Goal: Task Accomplishment & Management: Manage account settings

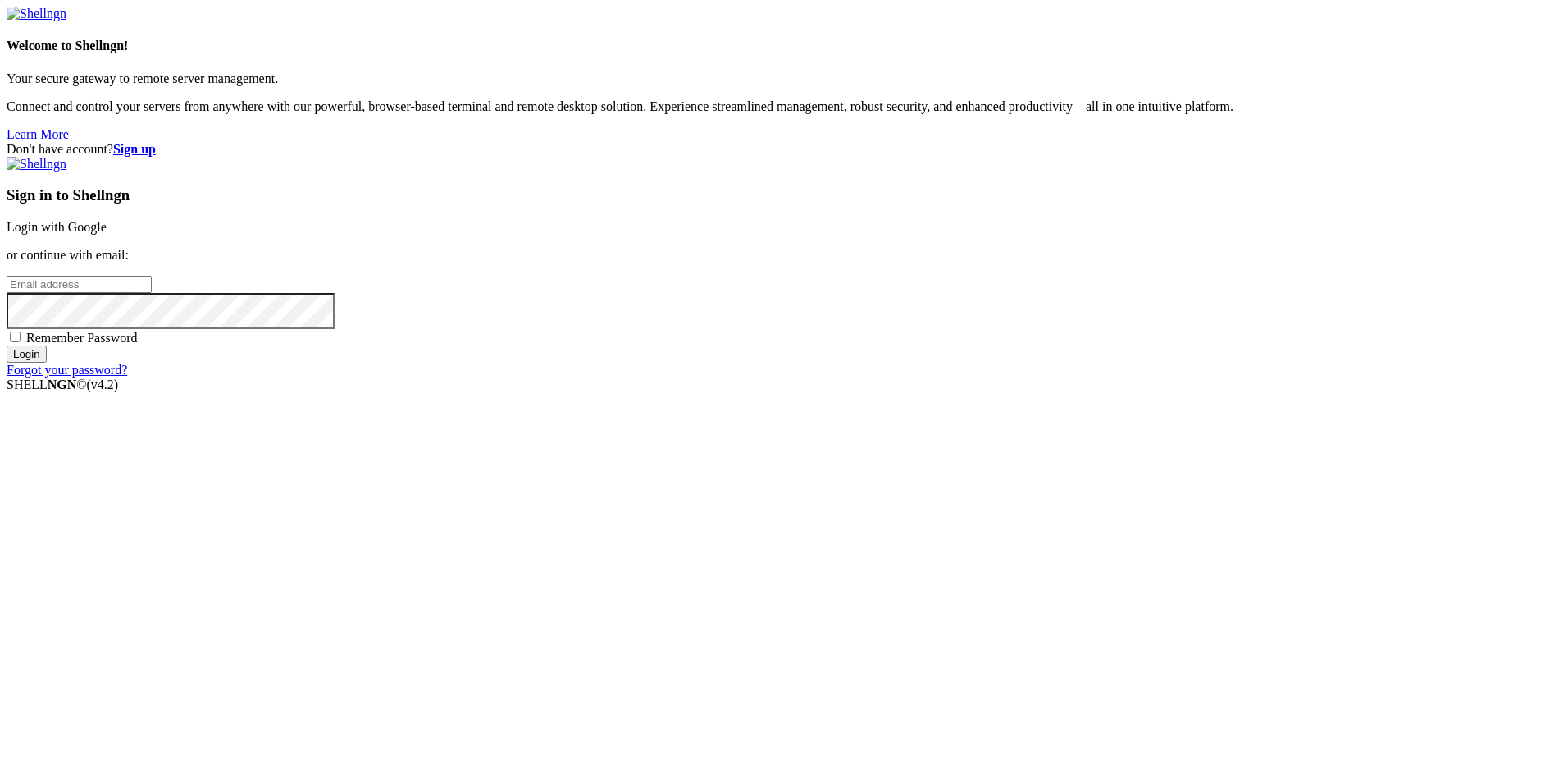
click at [151, 293] on input "email" at bounding box center [78, 284] width 145 height 17
type input "[EMAIL_ADDRESS][DOMAIN_NAME]"
click at [6, 345] on input "Login" at bounding box center [26, 353] width 41 height 17
click at [47, 378] on input "Login" at bounding box center [26, 369] width 41 height 17
click at [106, 233] on link "Login with Google" at bounding box center [56, 226] width 100 height 14
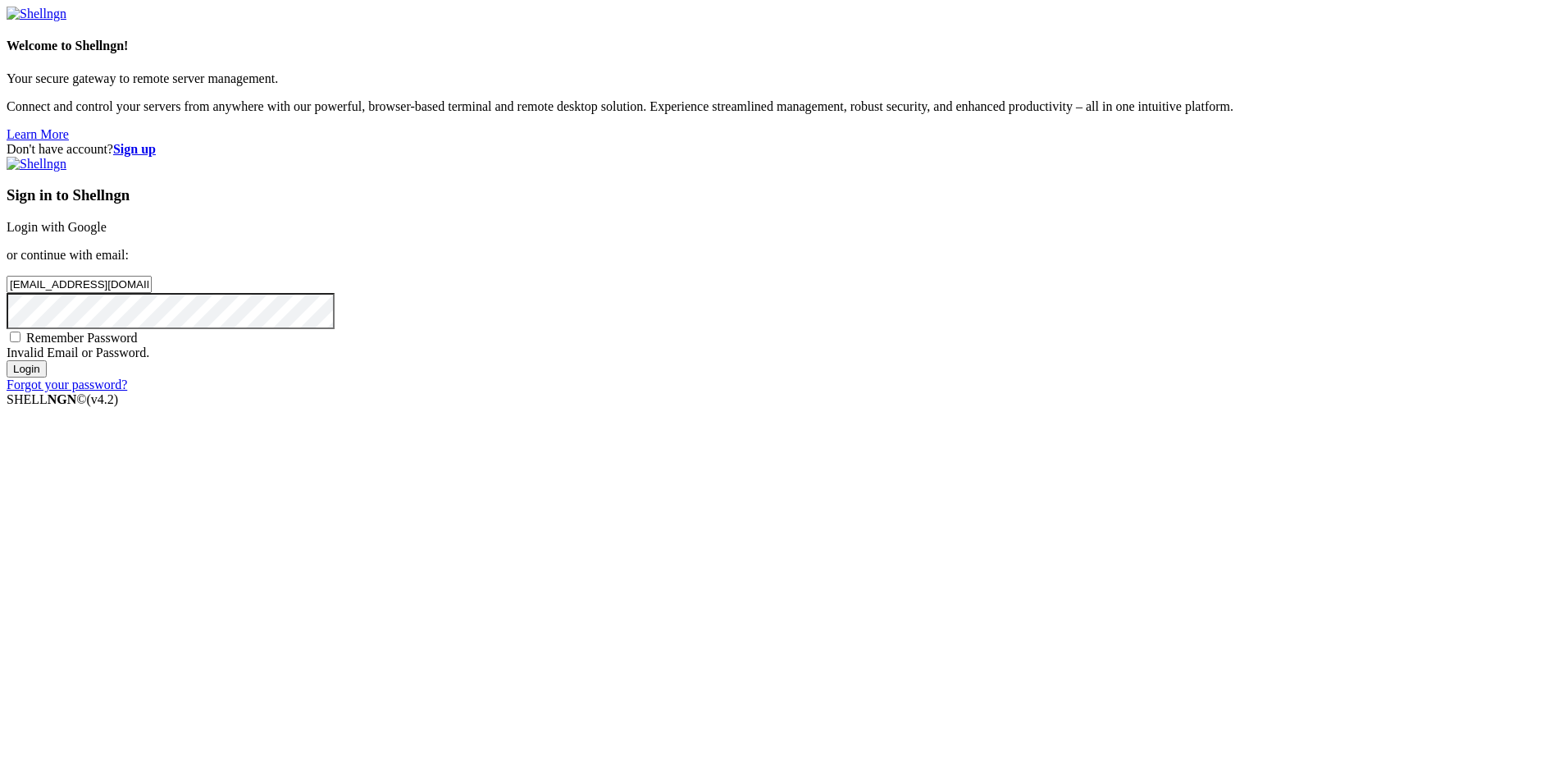
click at [47, 378] on input "Login" at bounding box center [26, 369] width 41 height 17
click at [67, 22] on img at bounding box center [36, 14] width 59 height 14
